Goal: Task Accomplishment & Management: Use online tool/utility

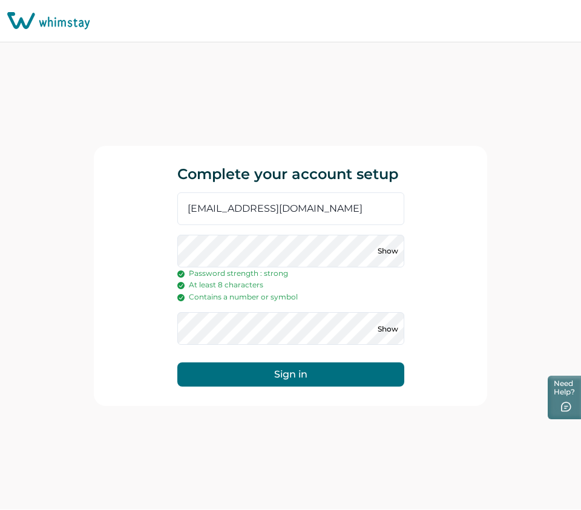
click at [177, 363] on button "Sign in" at bounding box center [290, 375] width 227 height 24
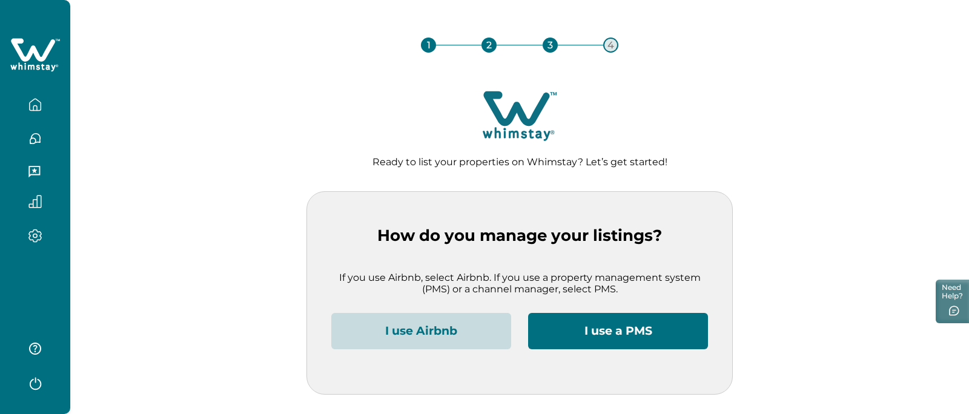
click at [418, 331] on button "I use Airbnb" at bounding box center [421, 331] width 180 height 36
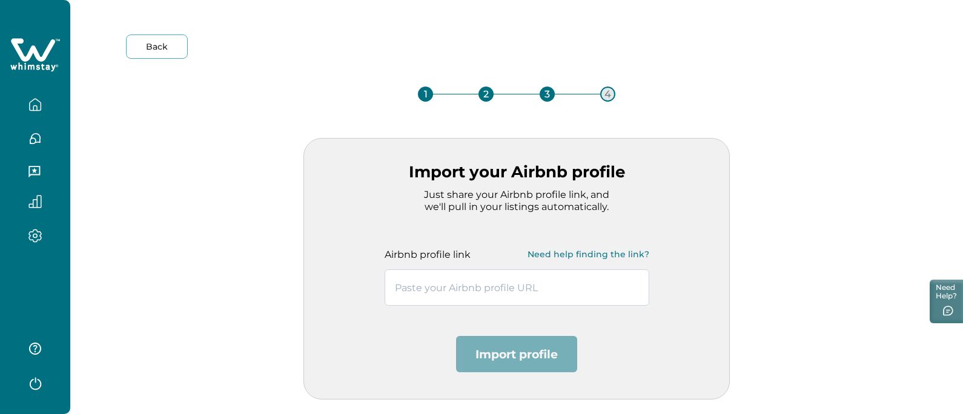
click at [447, 303] on input "text" at bounding box center [516, 287] width 265 height 36
paste input "[URL][DOMAIN_NAME]"
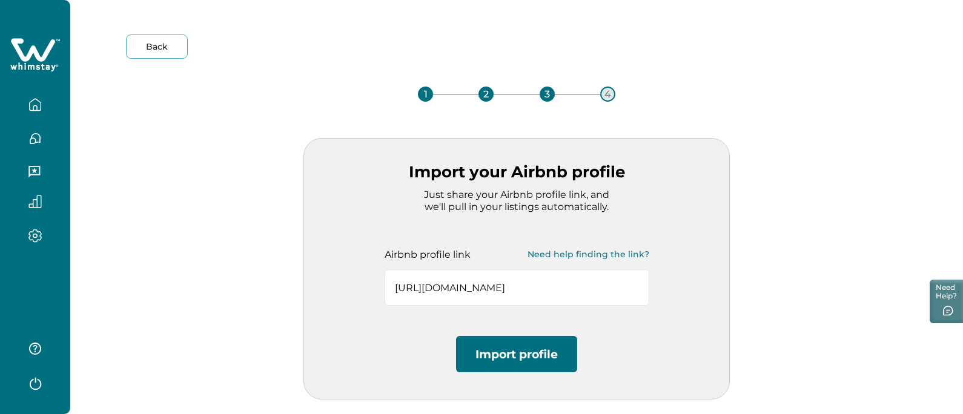
type input "[URL][DOMAIN_NAME]"
click at [506, 364] on button "Import profile" at bounding box center [516, 354] width 121 height 36
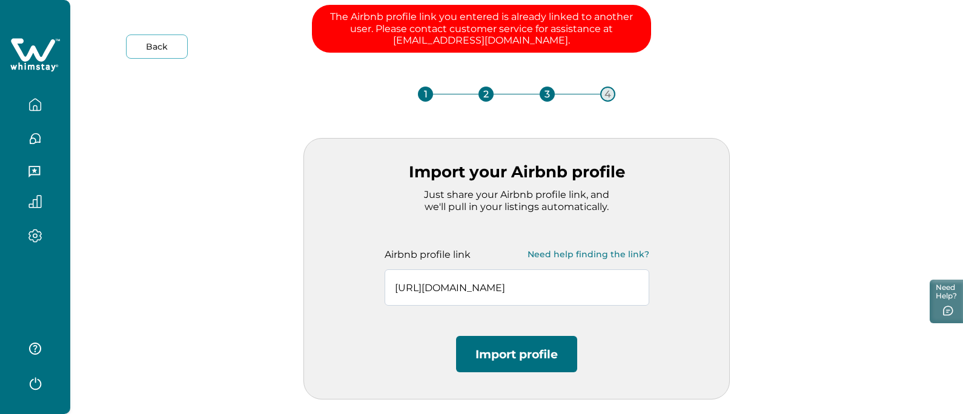
click at [550, 280] on input "[URL][DOMAIN_NAME]" at bounding box center [516, 287] width 265 height 36
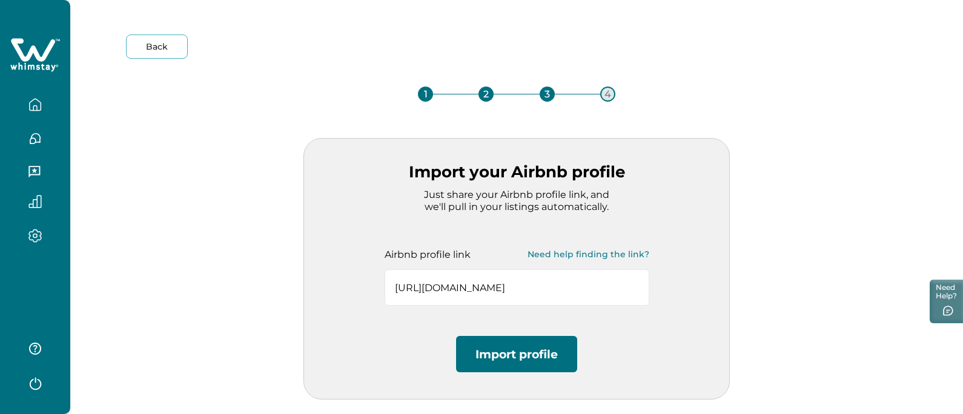
click at [581, 316] on div "Import your Airbnb profile Just share your Airbnb profile link, and we'll pull …" at bounding box center [516, 269] width 426 height 262
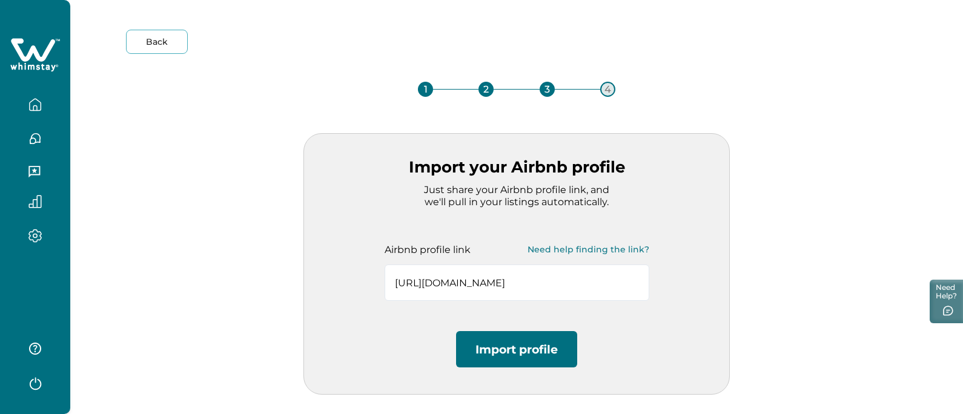
click at [38, 231] on icon "button" at bounding box center [34, 236] width 13 height 14
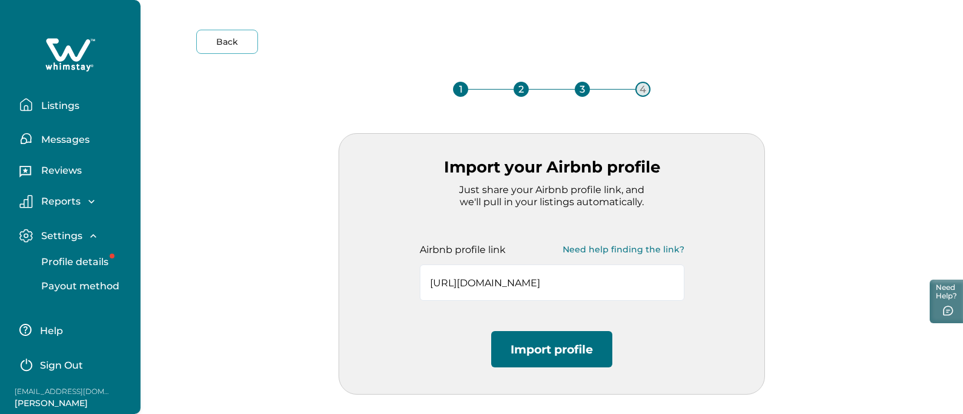
click at [64, 101] on p "Listings" at bounding box center [59, 106] width 42 height 12
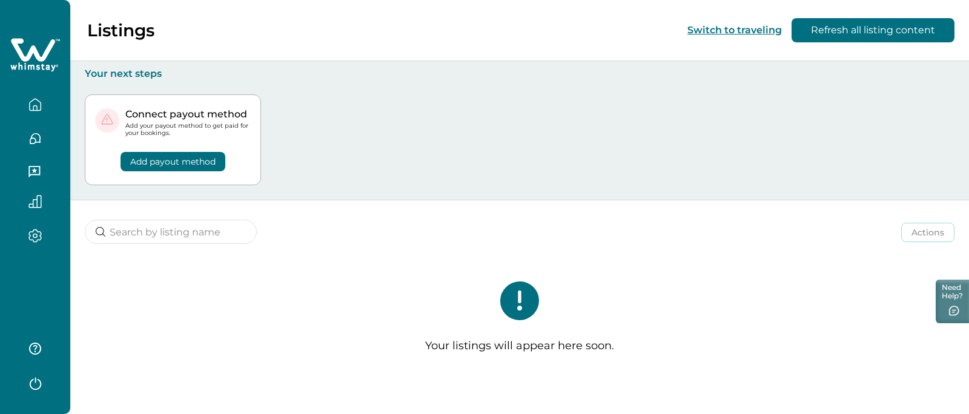
click at [33, 246] on div at bounding box center [35, 239] width 51 height 21
